Goal: Find contact information

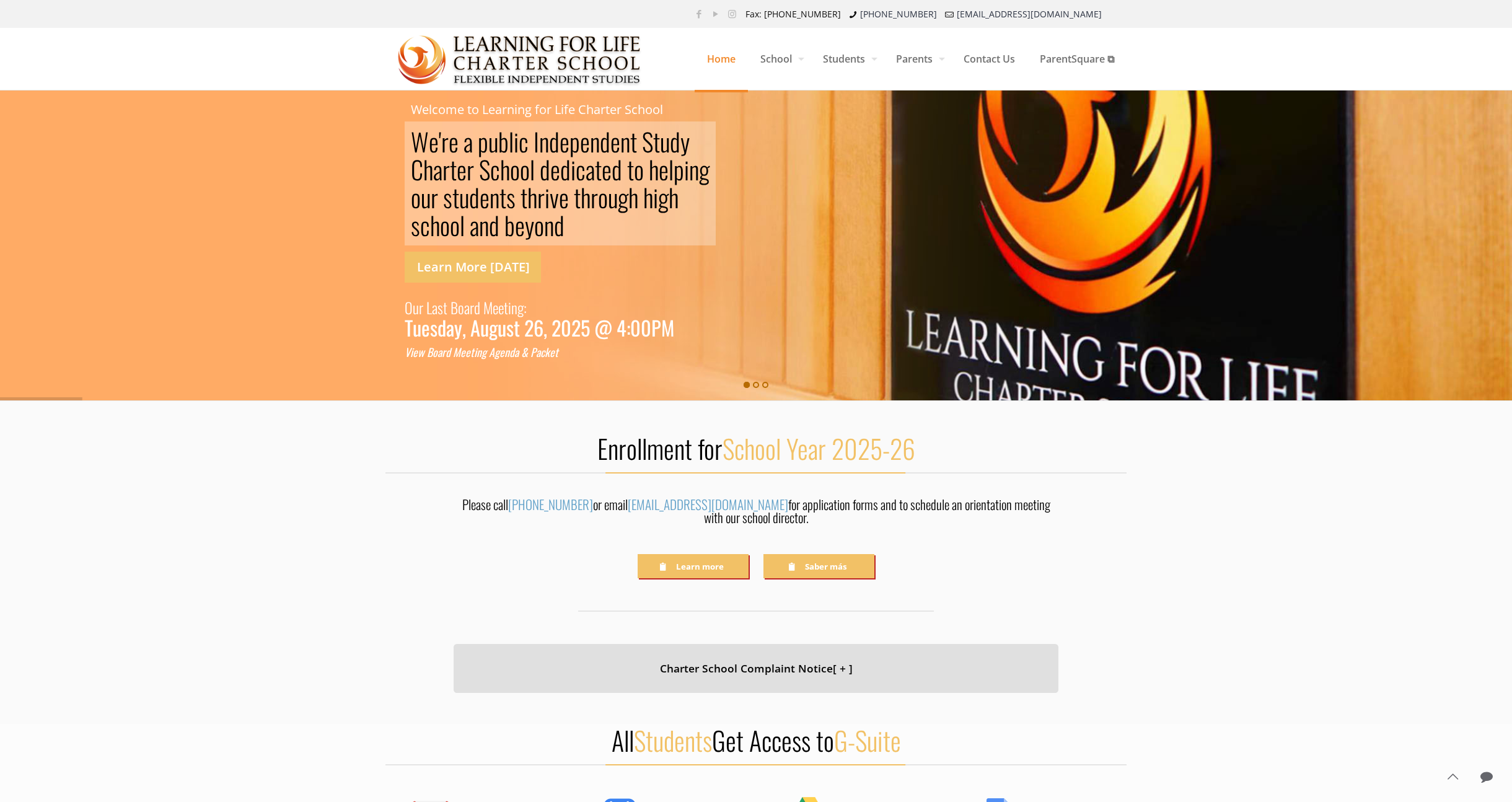
click at [1103, 514] on div "Please call [PHONE_NUMBER] or email [EMAIL_ADDRESS][DOMAIN_NAME] for applicatio…" at bounding box center [756, 514] width 741 height 33
drag, startPoint x: 1105, startPoint y: 514, endPoint x: 1113, endPoint y: 515, distance: 8.1
click at [1105, 514] on div "Please call [PHONE_NUMBER] or email [EMAIL_ADDRESS][DOMAIN_NAME] for applicatio…" at bounding box center [756, 514] width 741 height 33
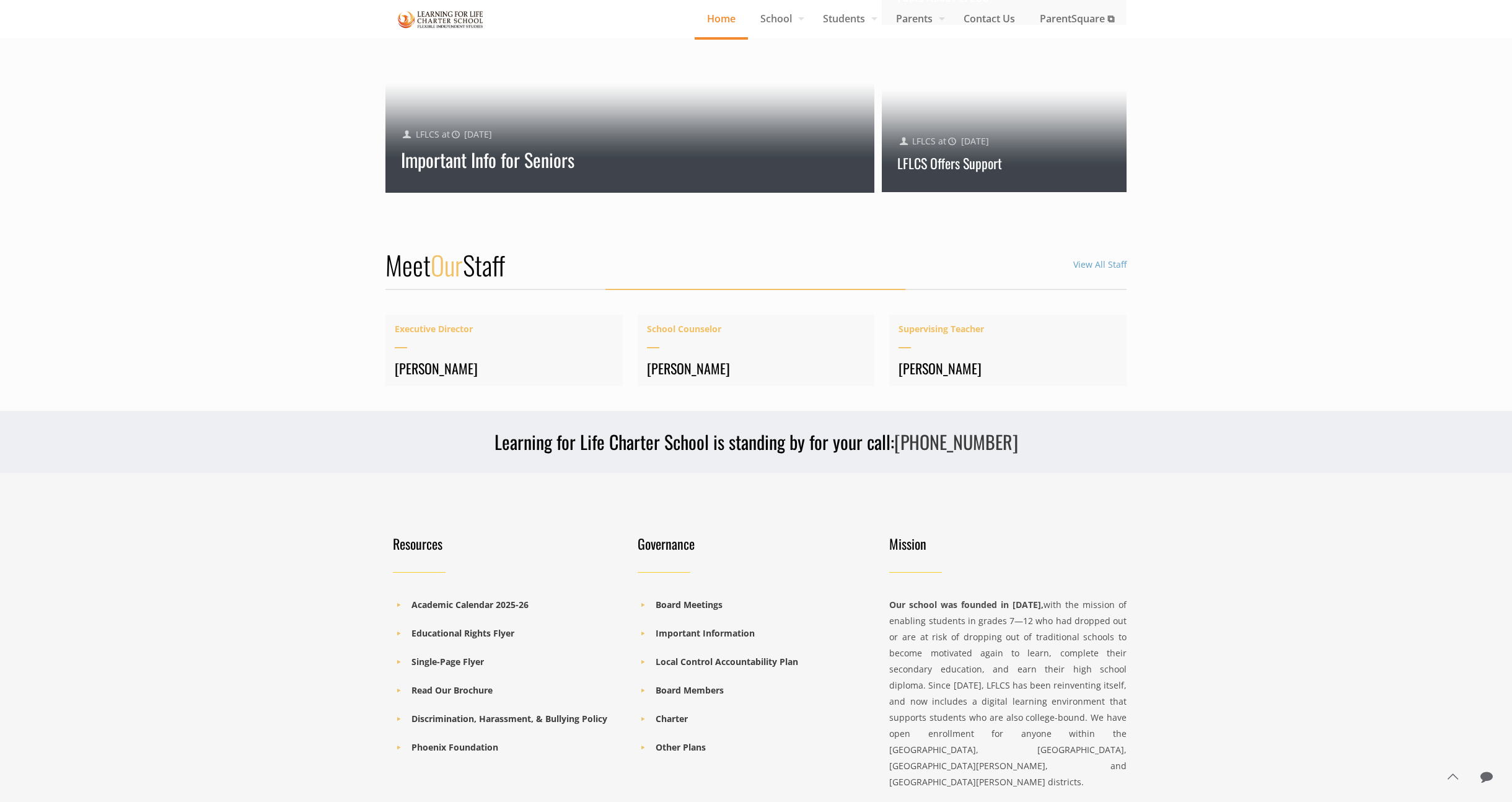
scroll to position [1476, 0]
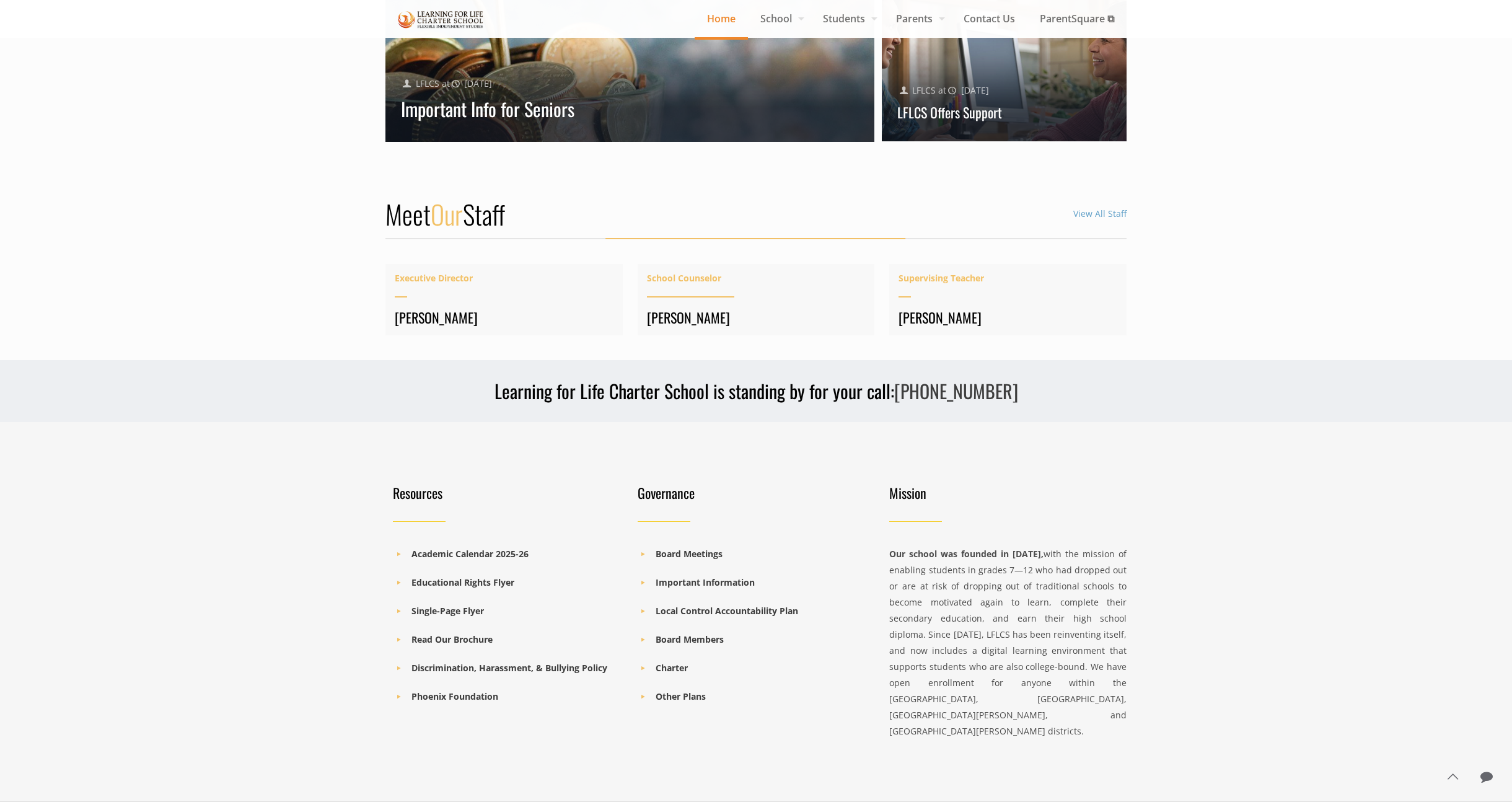
click at [709, 309] on h4 "[PERSON_NAME]" at bounding box center [756, 317] width 219 height 17
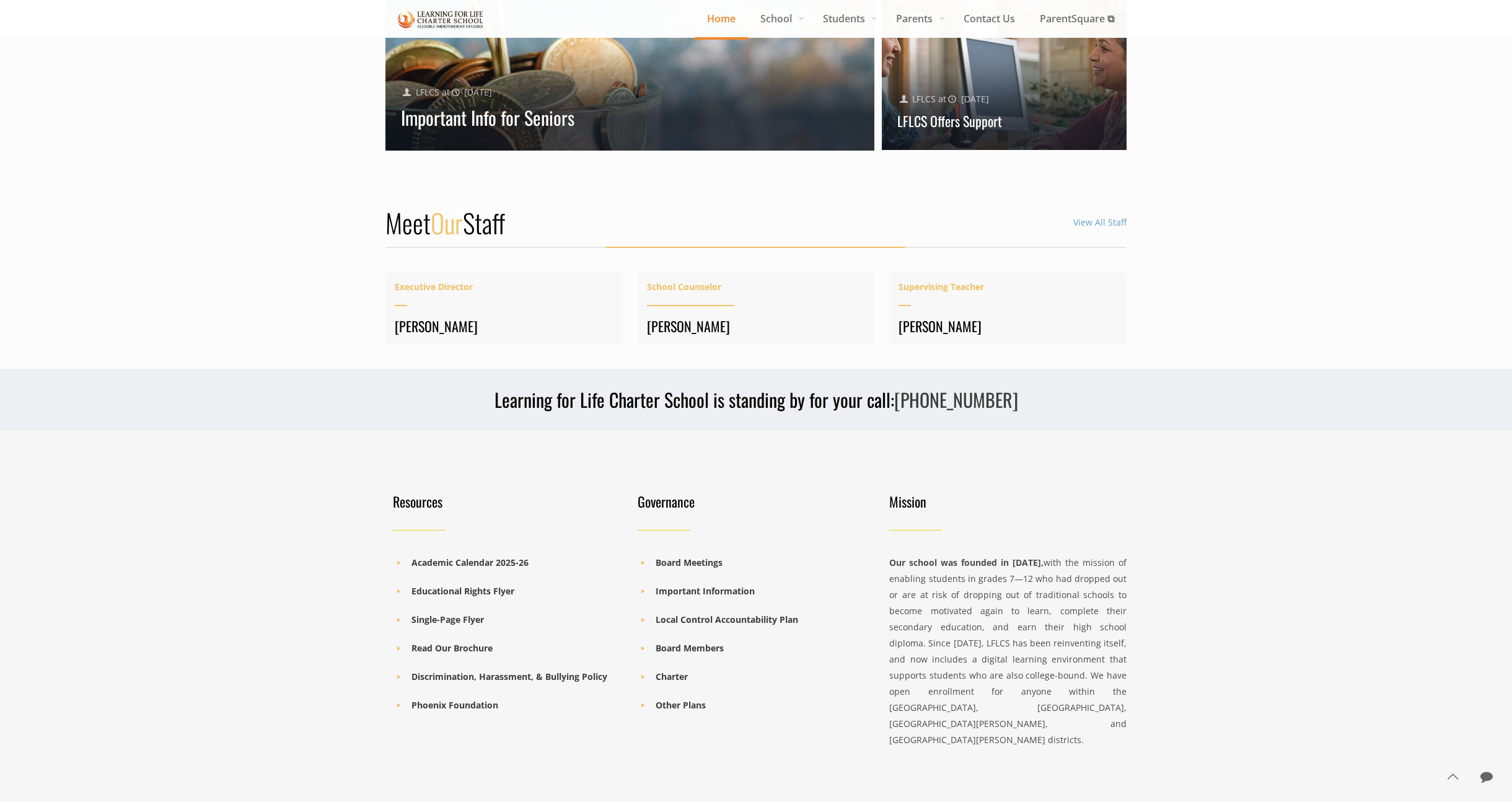
click at [707, 317] on h4 "[PERSON_NAME]" at bounding box center [756, 326] width 219 height 17
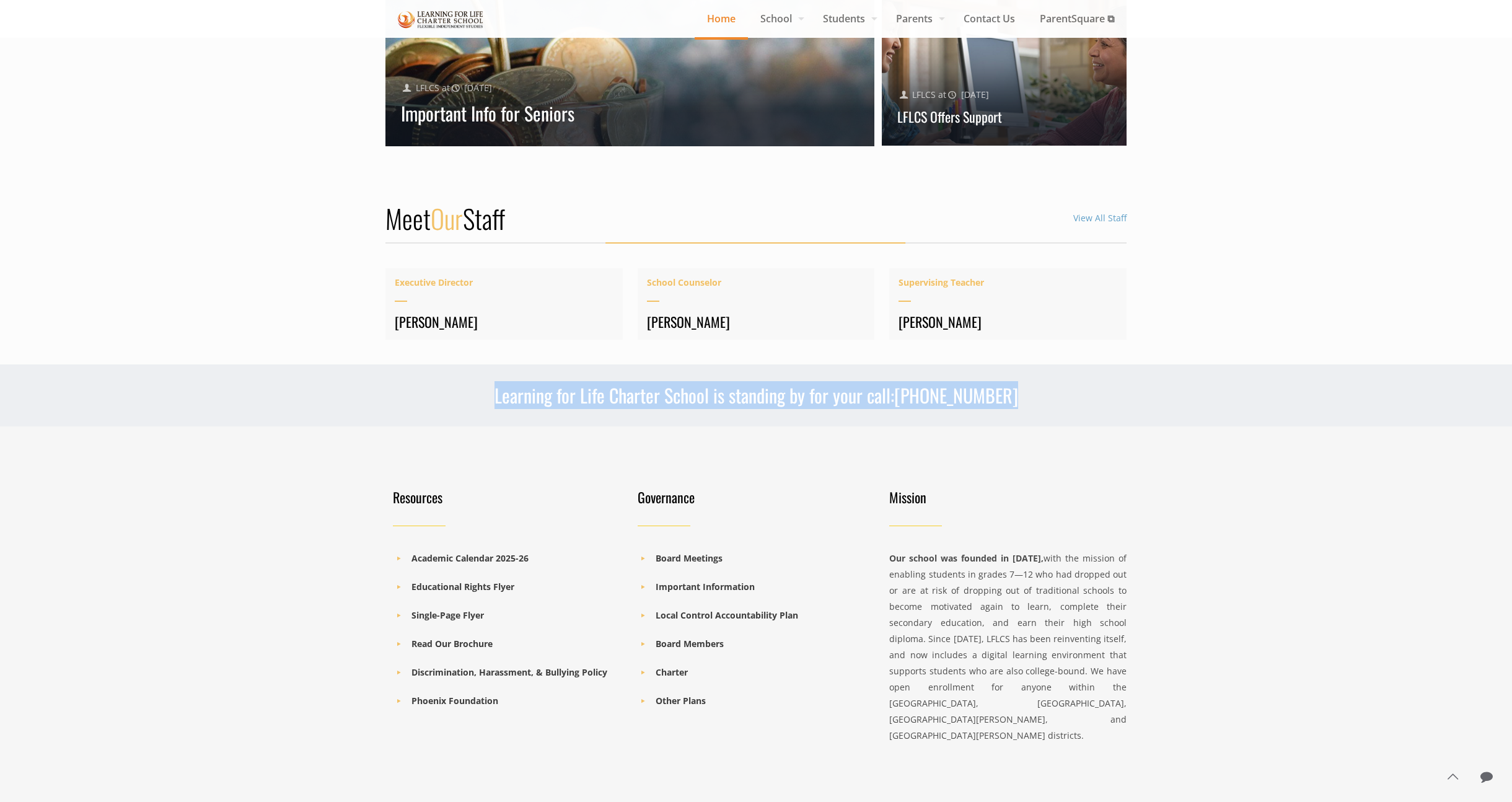
drag, startPoint x: 1041, startPoint y: 379, endPoint x: 462, endPoint y: 378, distance: 579.0
click at [459, 383] on h3 "Learning for Life Charter School is standing by for your call: [PHONE_NUMBER]" at bounding box center [756, 395] width 741 height 25
copy h3 "Learning for Life Charter School is standing by for your call: [PHONE_NUMBER]"
